Goal: Task Accomplishment & Management: Manage account settings

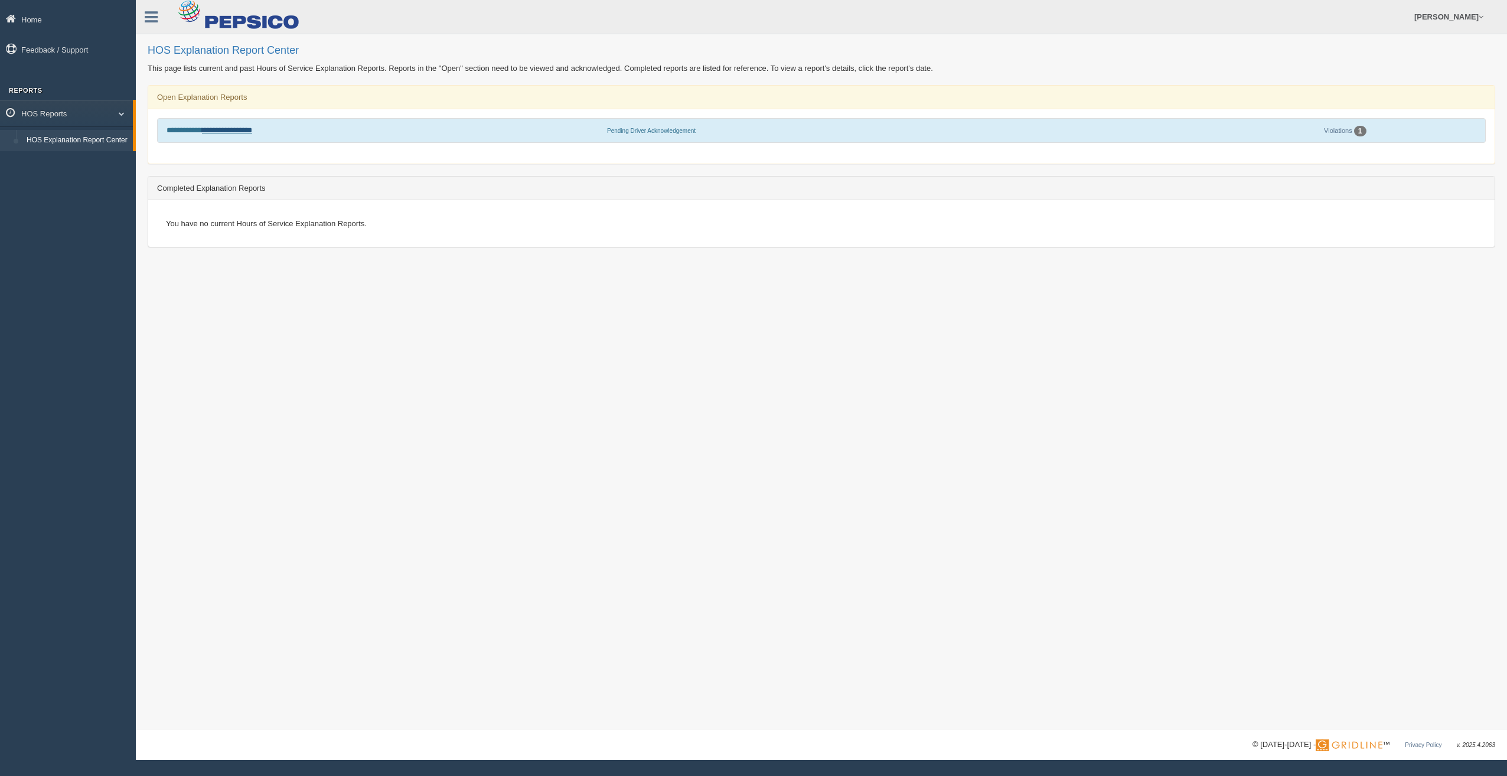
click at [245, 133] on link "**********" at bounding box center [227, 130] width 50 height 8
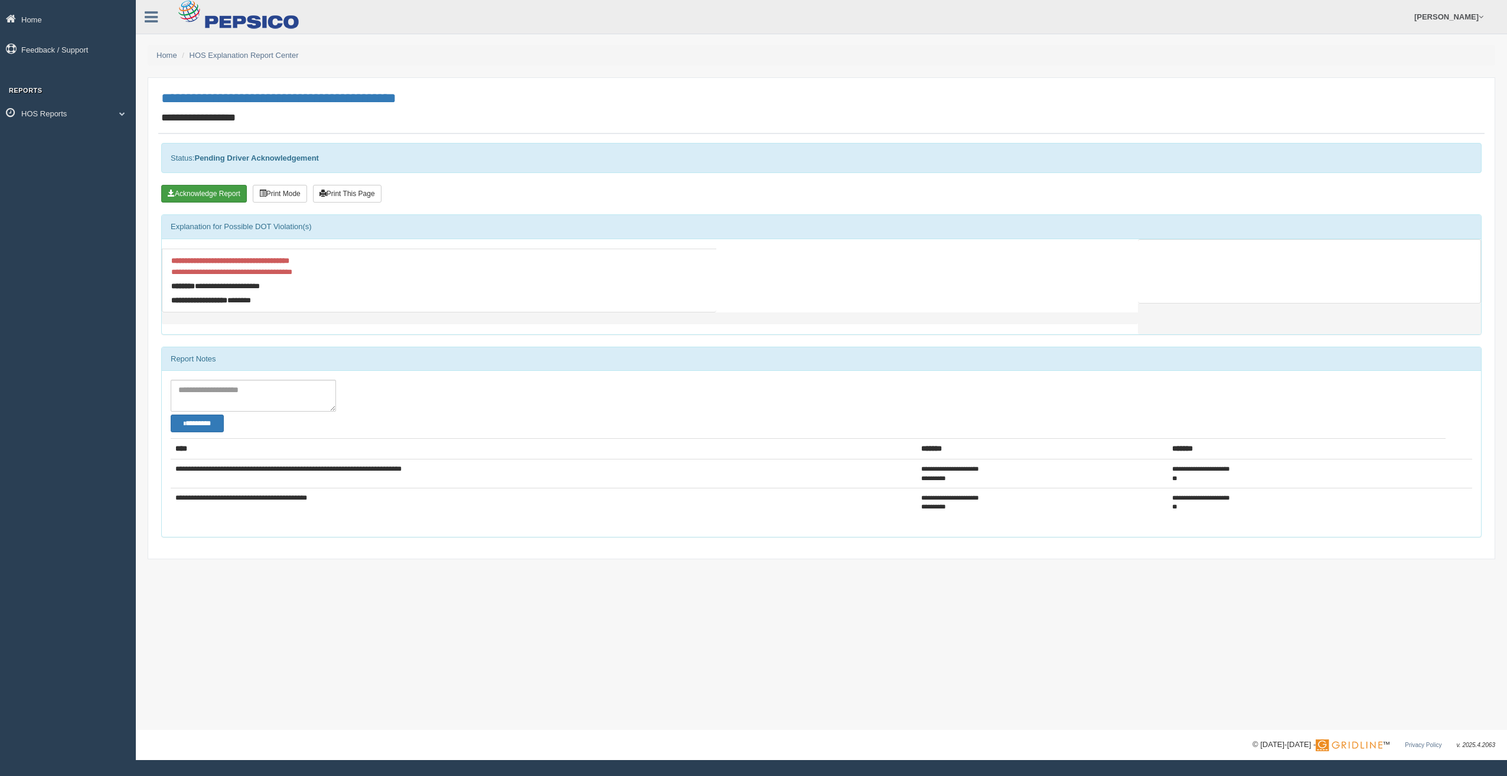
click at [211, 196] on button "Acknowledge Report" at bounding box center [204, 194] width 86 height 18
